Goal: Book appointment/travel/reservation: Book appointment/travel/reservation

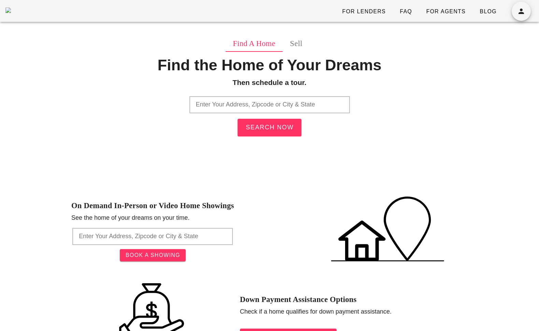
click at [214, 101] on input "text" at bounding box center [270, 104] width 161 height 17
click at [284, 102] on input "st louis" at bounding box center [270, 104] width 161 height 17
type input "s"
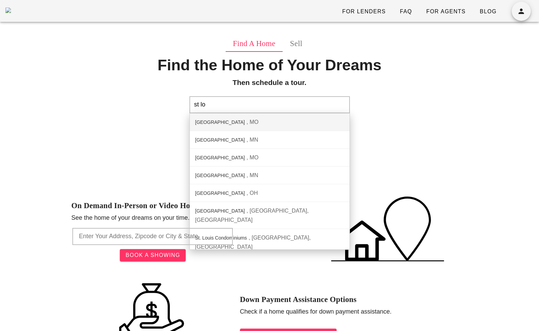
click at [282, 123] on div "St. Louis City MO" at bounding box center [270, 122] width 160 height 18
type input "St. Louis City, MO"
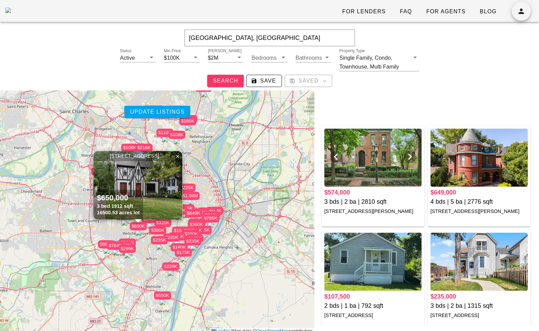
click at [353, 156] on div at bounding box center [372, 158] width 97 height 58
click at [461, 252] on div at bounding box center [479, 262] width 97 height 58
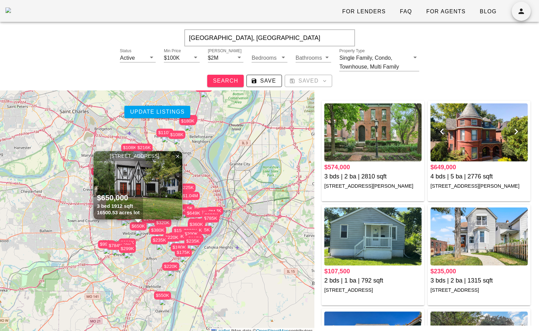
scroll to position [28, 0]
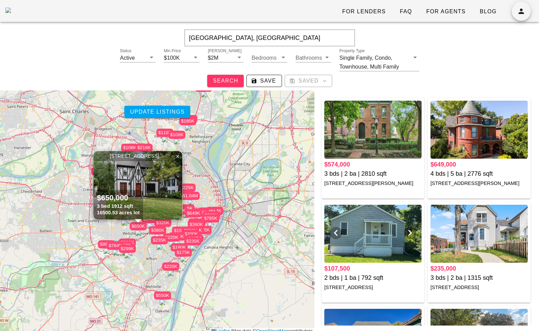
click at [377, 249] on div at bounding box center [372, 234] width 97 height 58
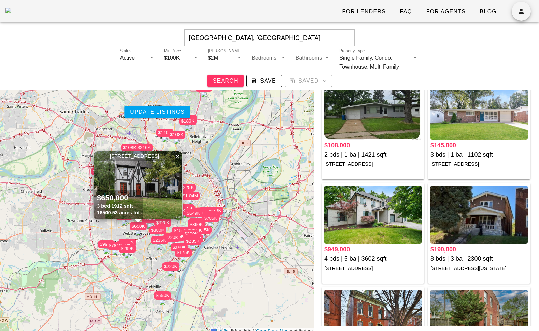
scroll to position [379, 0]
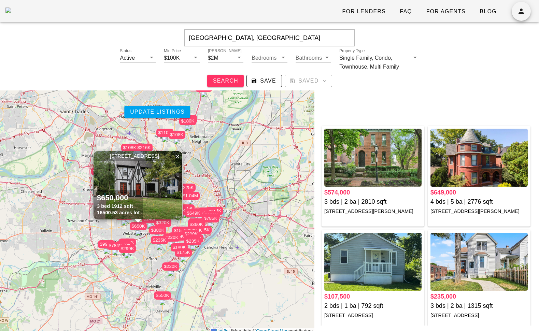
scroll to position [14, 0]
click at [488, 166] on div at bounding box center [479, 158] width 97 height 58
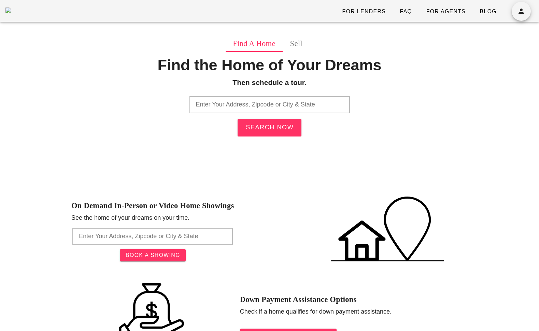
click at [261, 107] on input "text" at bounding box center [270, 104] width 161 height 17
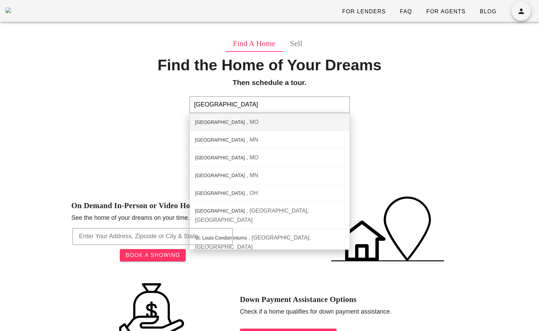
click at [275, 121] on div "St. Louis City MO" at bounding box center [270, 122] width 160 height 18
type input "St. Louis City, MO"
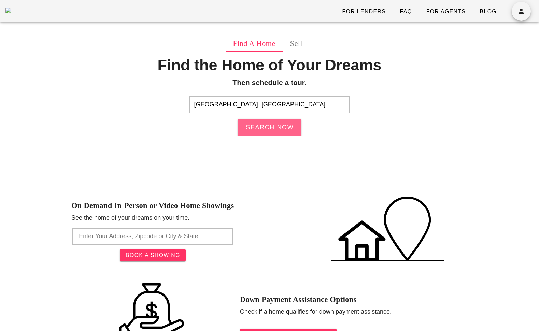
click at [279, 126] on span "Search Now" at bounding box center [270, 127] width 48 height 7
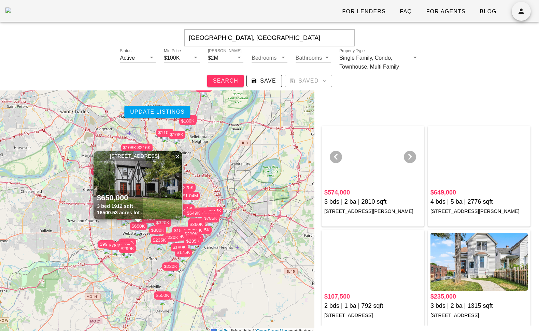
click at [369, 139] on div at bounding box center [372, 158] width 97 height 58
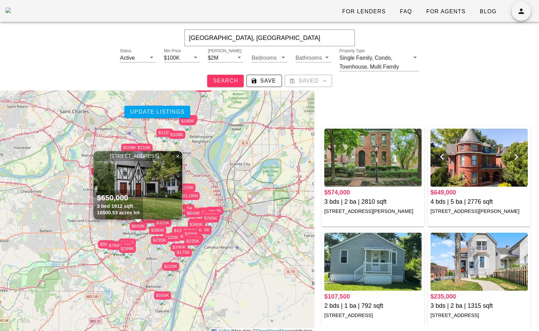
click at [487, 158] on div at bounding box center [479, 158] width 97 height 58
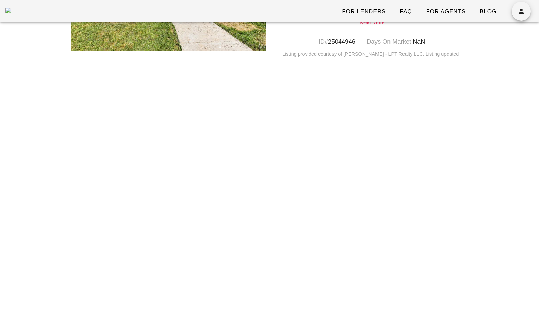
scroll to position [253, 0]
